Goal: Task Accomplishment & Management: Use online tool/utility

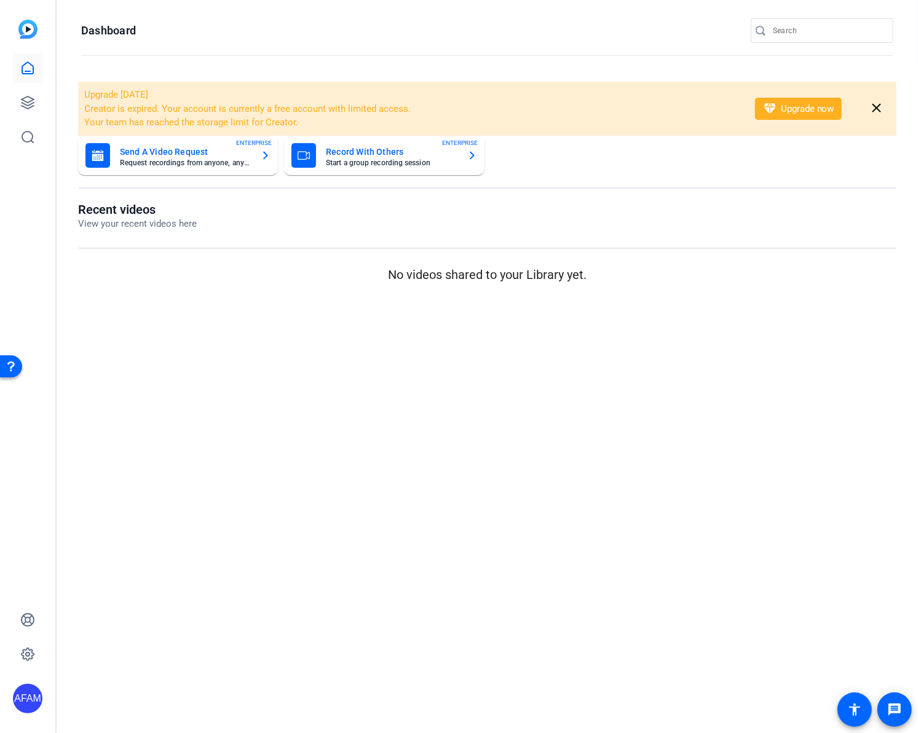
click at [150, 317] on mat-sidenav-content "Dashboard Upgrade [DATE] Creator is expired. Your account is currently a free a…" at bounding box center [487, 366] width 861 height 733
click at [21, 106] on icon at bounding box center [27, 102] width 15 height 15
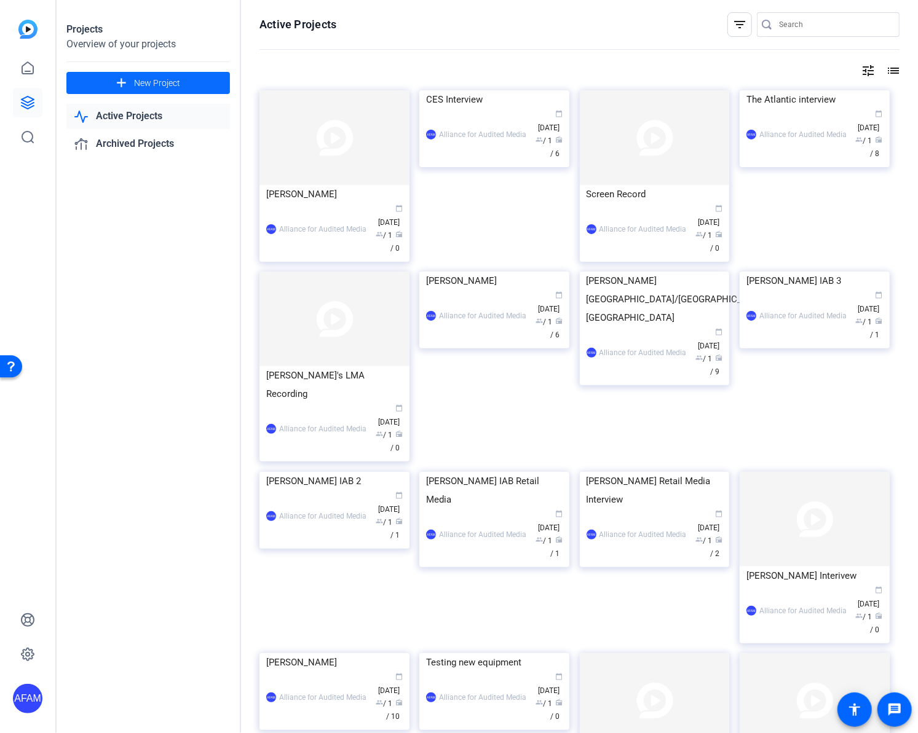
click at [171, 74] on span at bounding box center [147, 82] width 163 height 29
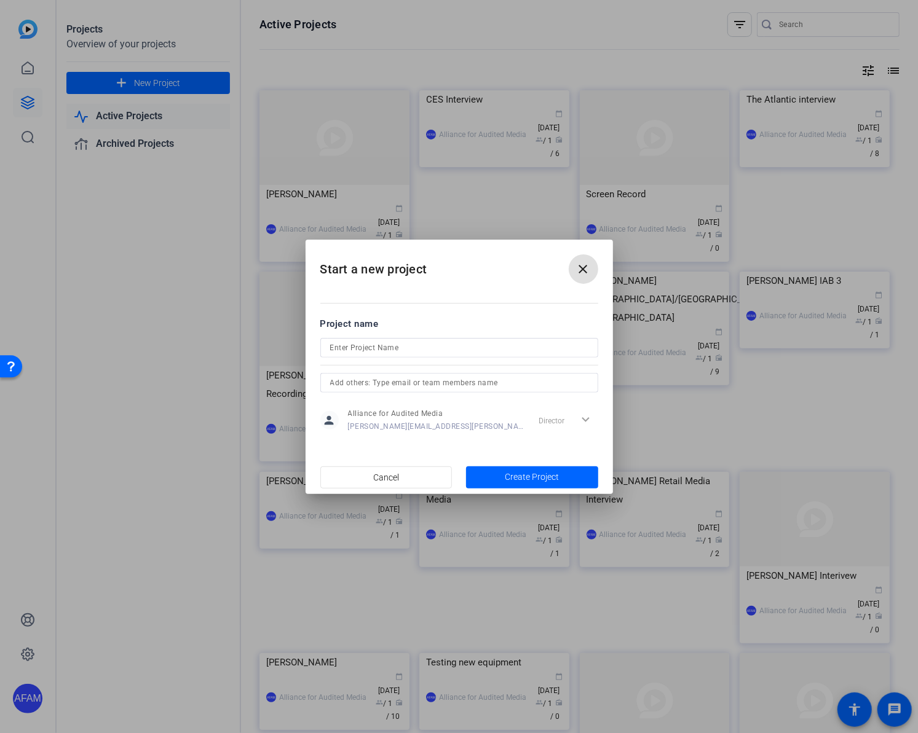
click at [576, 275] on mat-icon "close" at bounding box center [583, 269] width 15 height 15
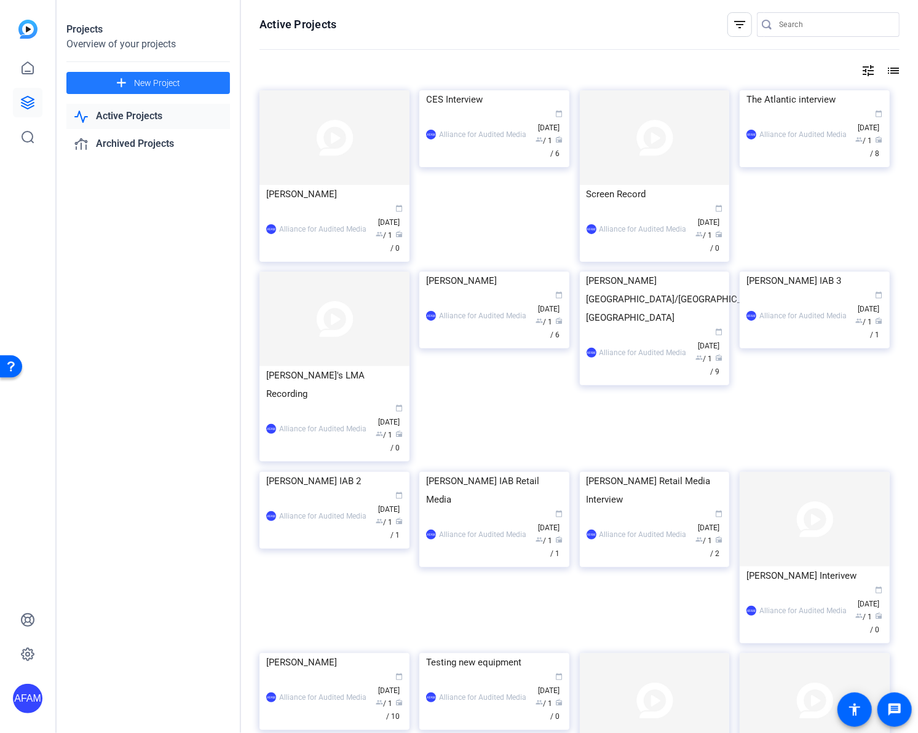
click at [158, 77] on span "New Project" at bounding box center [157, 83] width 46 height 13
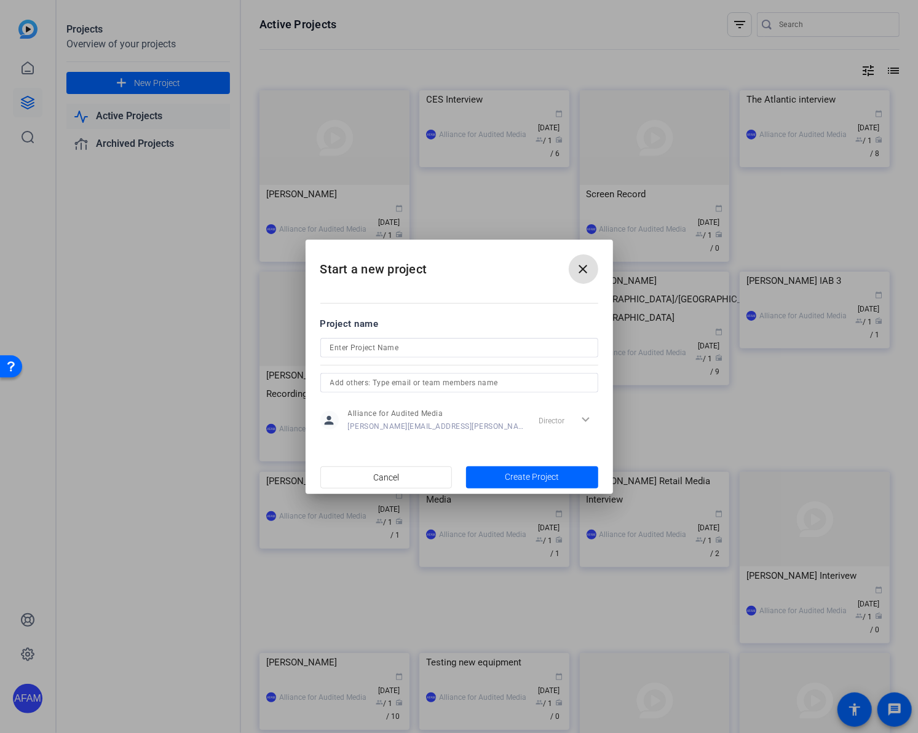
click at [423, 341] on input at bounding box center [459, 347] width 258 height 15
type input "Test"
click at [554, 474] on span "Create Project" at bounding box center [532, 477] width 54 height 13
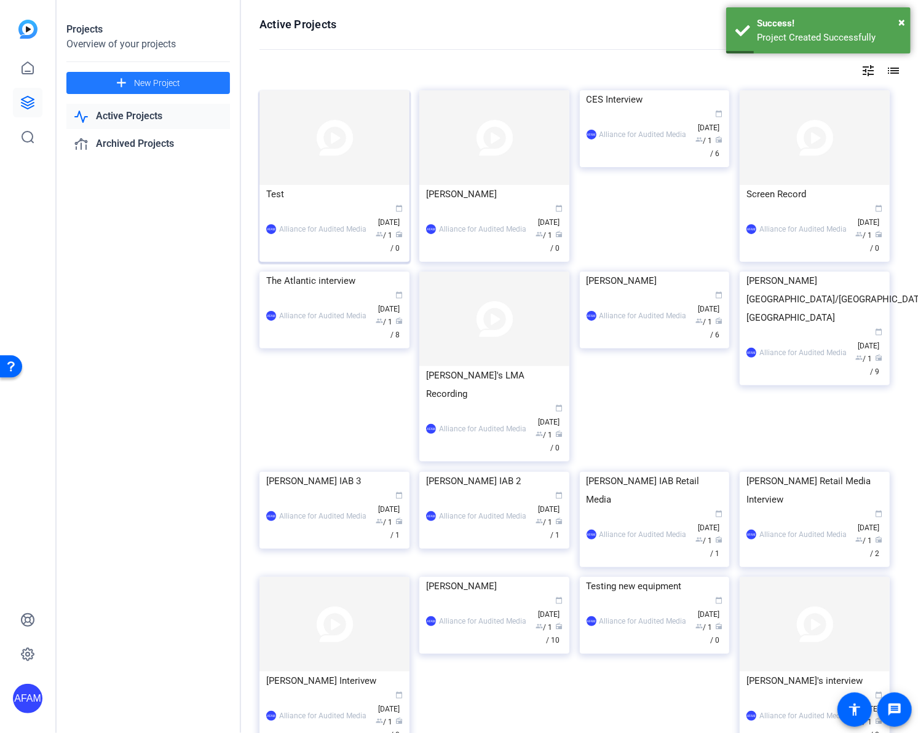
click at [331, 185] on div "Test" at bounding box center [334, 194] width 136 height 18
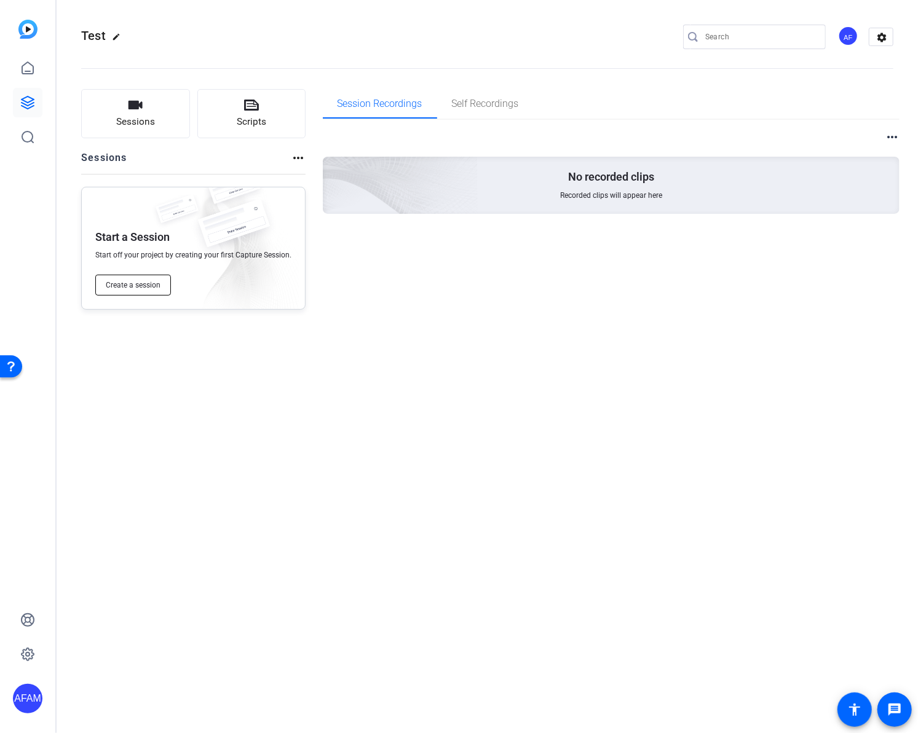
click at [123, 283] on span "Create a session" at bounding box center [133, 285] width 55 height 10
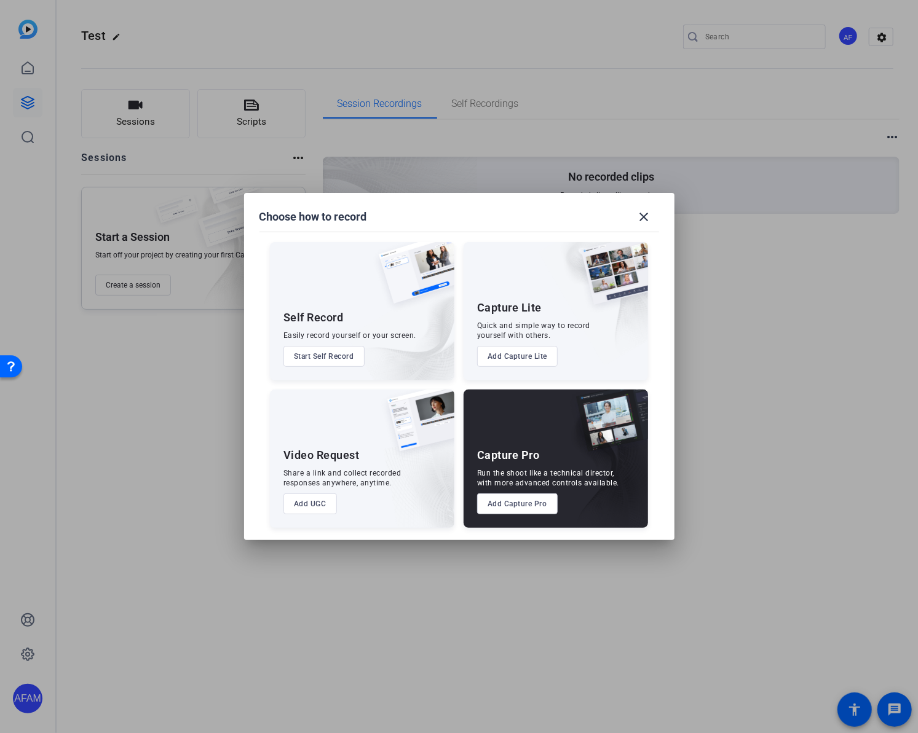
click at [317, 505] on button "Add UGC" at bounding box center [309, 503] width 53 height 21
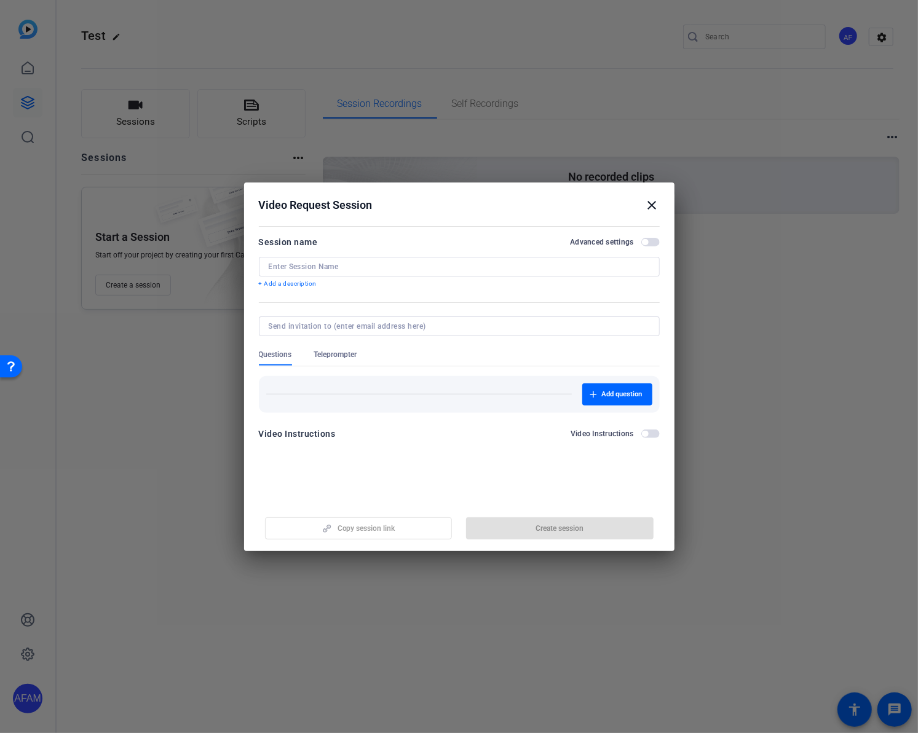
click at [293, 269] on input at bounding box center [459, 267] width 381 height 10
type input "test"
click at [437, 436] on div "Video Instructions Video Instructions" at bounding box center [459, 434] width 401 height 15
click at [655, 242] on span "button" at bounding box center [650, 242] width 18 height 9
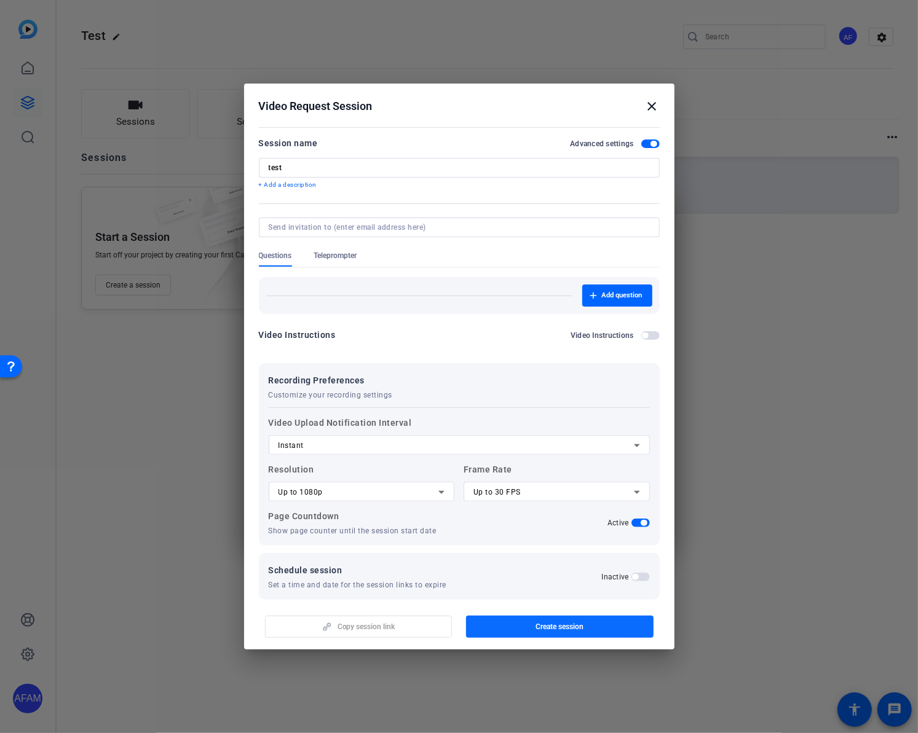
click at [538, 625] on span "Create session" at bounding box center [559, 627] width 48 height 10
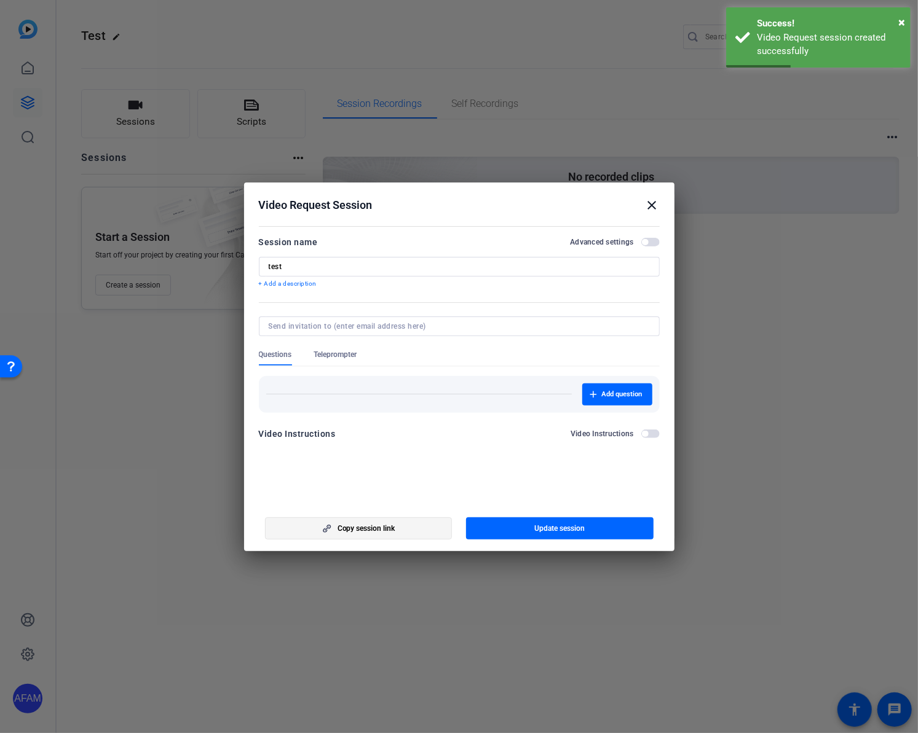
click at [376, 527] on span "Copy session link" at bounding box center [366, 529] width 58 height 10
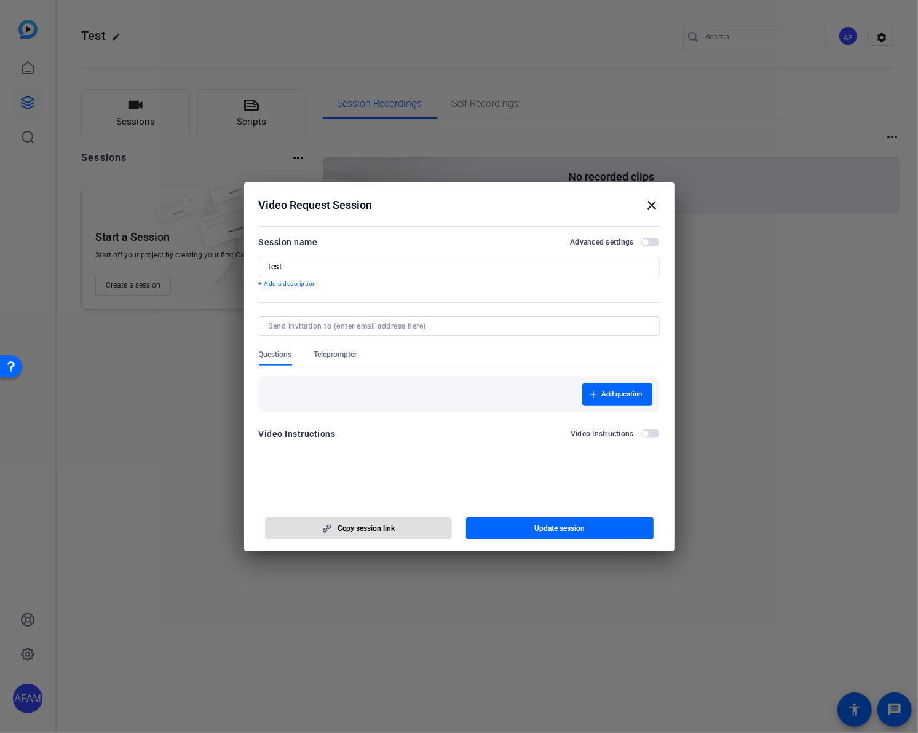
click at [433, 648] on div at bounding box center [459, 366] width 918 height 733
